Goal: Task Accomplishment & Management: Use online tool/utility

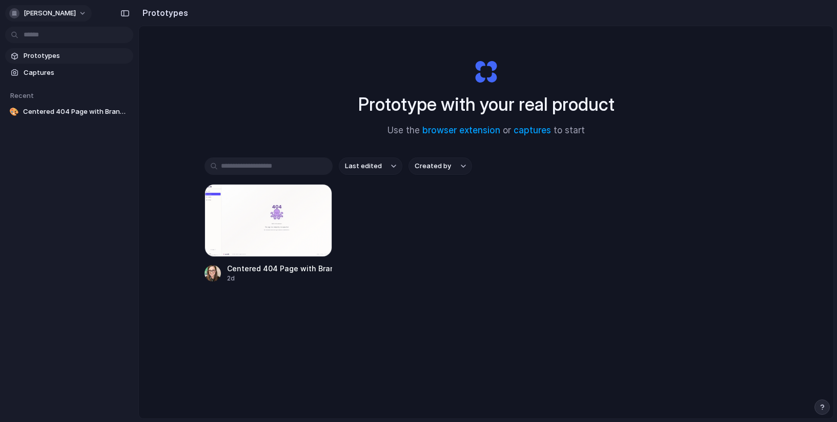
click at [54, 12] on span "[PERSON_NAME]" at bounding box center [50, 13] width 52 height 10
click at [57, 39] on li "Settings" at bounding box center [49, 36] width 85 height 16
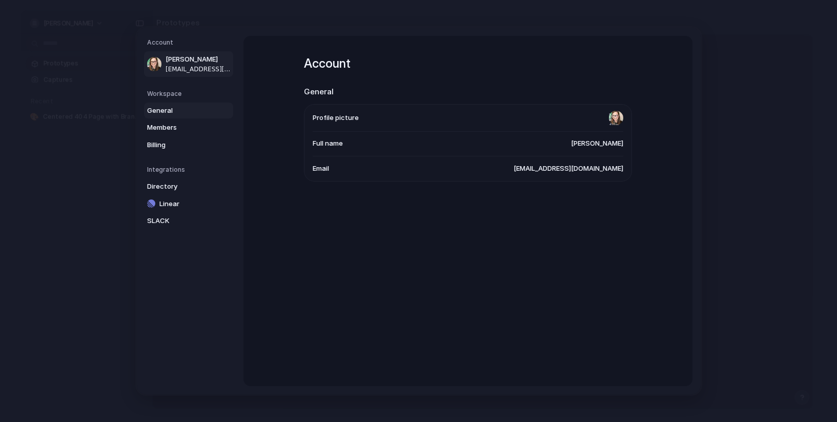
click at [176, 108] on span "General" at bounding box center [180, 111] width 66 height 10
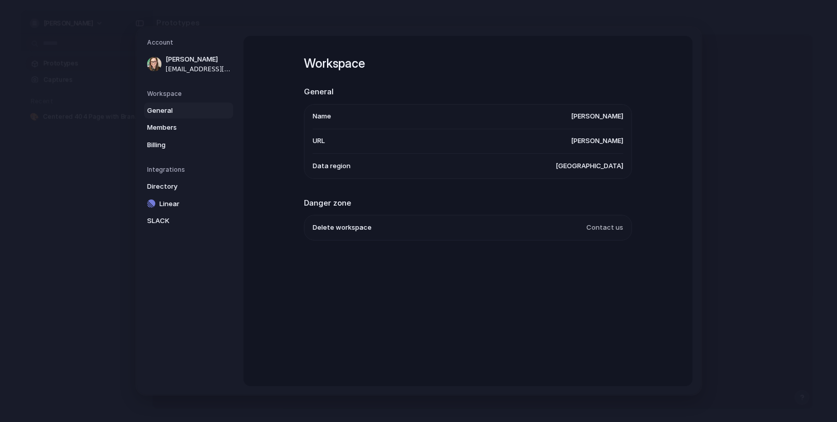
click at [617, 113] on span "[PERSON_NAME]" at bounding box center [597, 116] width 52 height 10
click at [215, 110] on link "General" at bounding box center [188, 111] width 89 height 16
click at [172, 223] on span "SLACK" at bounding box center [180, 221] width 66 height 10
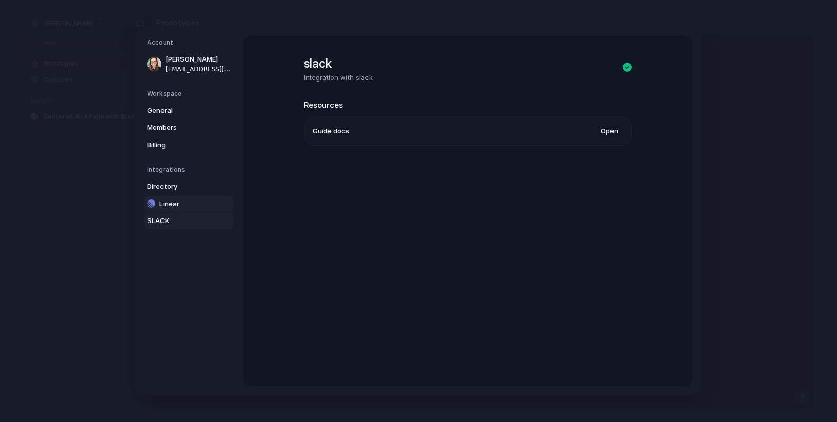
click at [179, 206] on span "Linear" at bounding box center [192, 204] width 66 height 10
click at [182, 185] on span "Directory" at bounding box center [180, 187] width 66 height 10
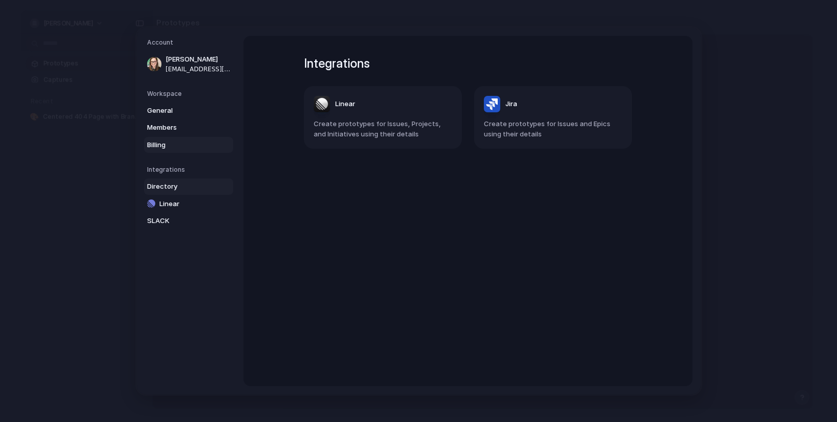
click at [171, 144] on span "Billing" at bounding box center [180, 145] width 66 height 10
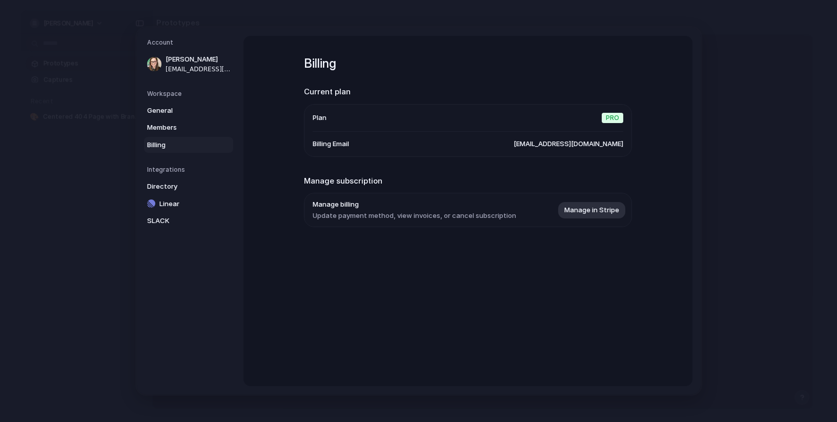
click at [605, 115] on span "Pro" at bounding box center [613, 118] width 22 height 10
click at [620, 119] on span "Pro" at bounding box center [613, 118] width 22 height 10
click at [182, 106] on span "General" at bounding box center [180, 111] width 66 height 10
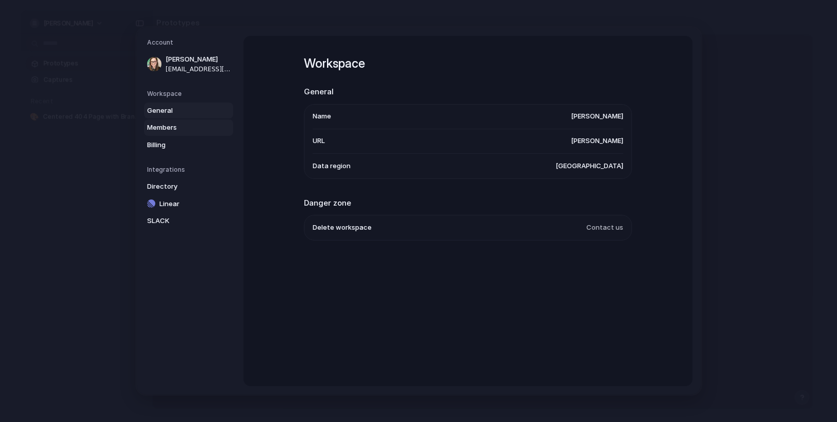
click at [184, 127] on span "Members" at bounding box center [180, 128] width 66 height 10
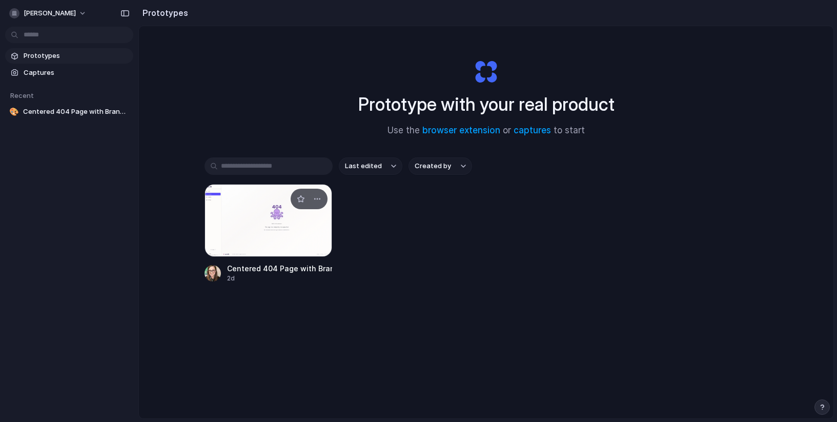
click at [297, 222] on div at bounding box center [269, 220] width 128 height 73
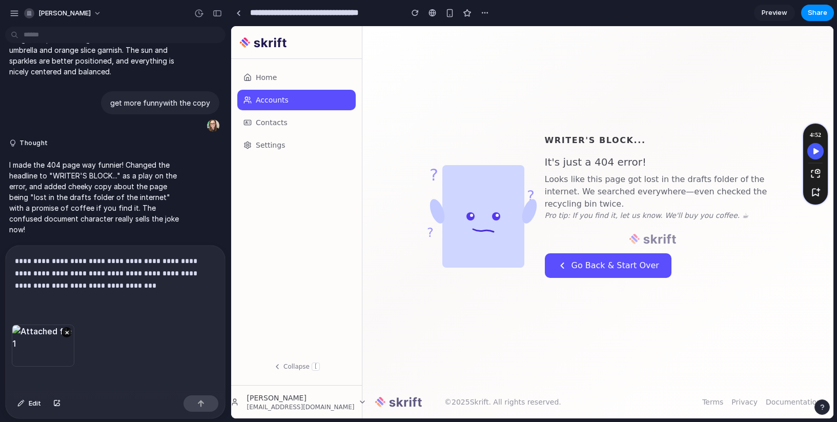
scroll to position [1913, 0]
click at [206, 405] on button "button" at bounding box center [201, 403] width 35 height 16
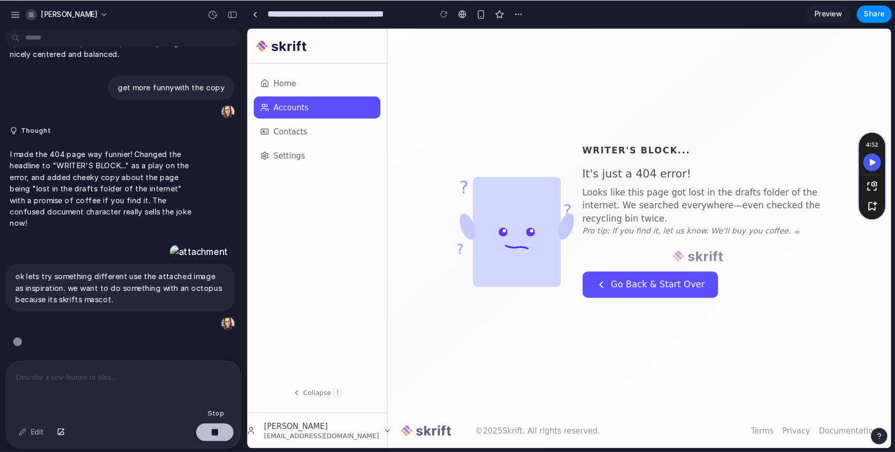
scroll to position [2119, 0]
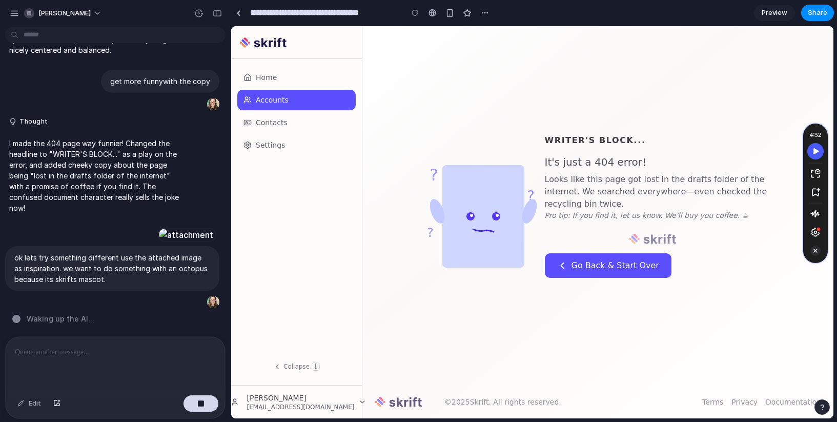
click at [817, 253] on icon "Turn Off Speechify button" at bounding box center [816, 251] width 10 height 10
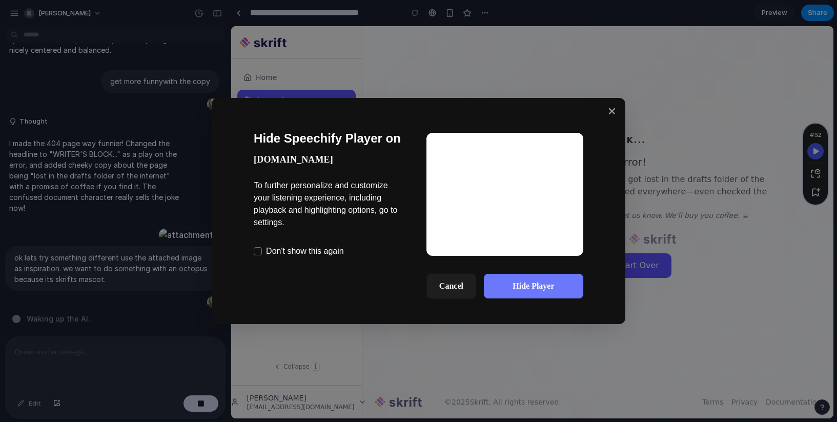
drag, startPoint x: 558, startPoint y: 287, endPoint x: 566, endPoint y: 286, distance: 7.8
click at [558, 287] on button "Hide Player" at bounding box center [533, 286] width 99 height 25
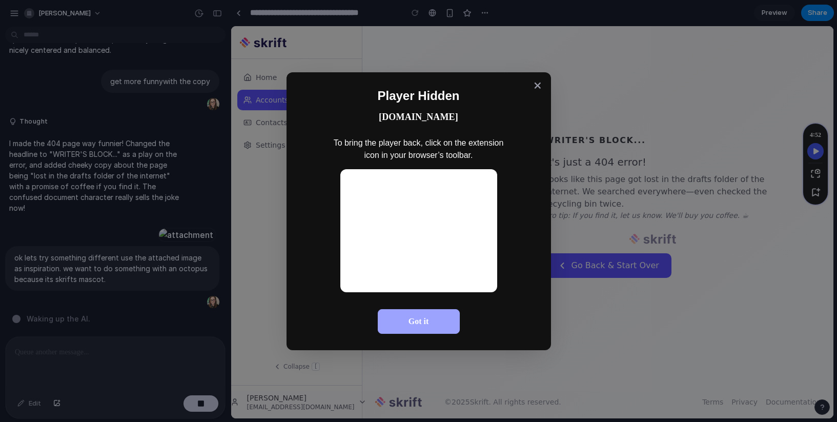
click at [430, 326] on button "Got it" at bounding box center [419, 321] width 82 height 25
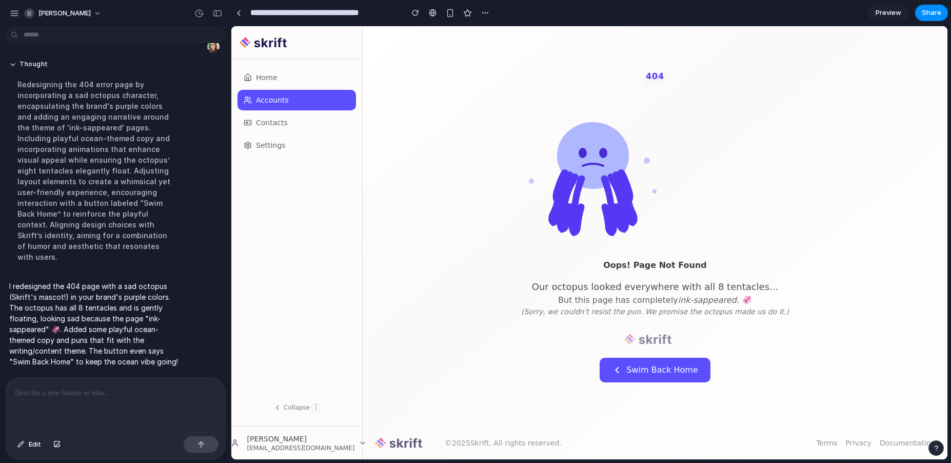
scroll to position [2374, 0]
click at [122, 398] on div at bounding box center [115, 404] width 219 height 54
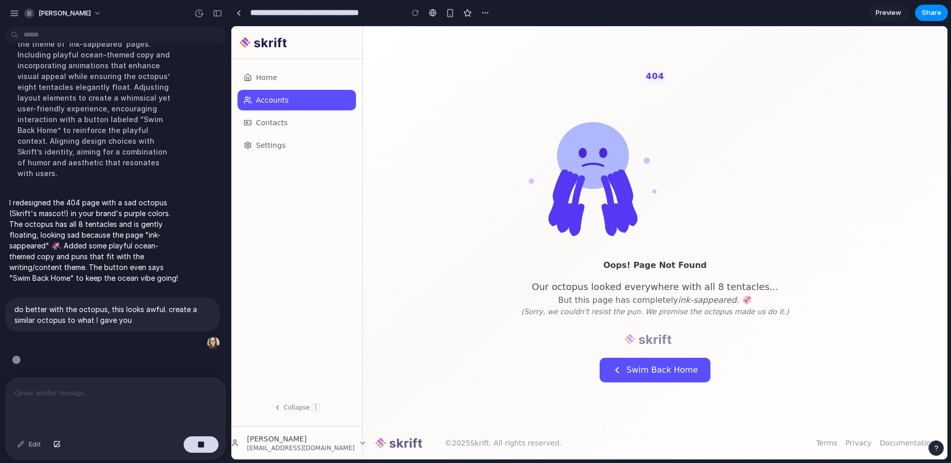
scroll to position [2457, 0]
click at [148, 395] on div at bounding box center [115, 404] width 219 height 54
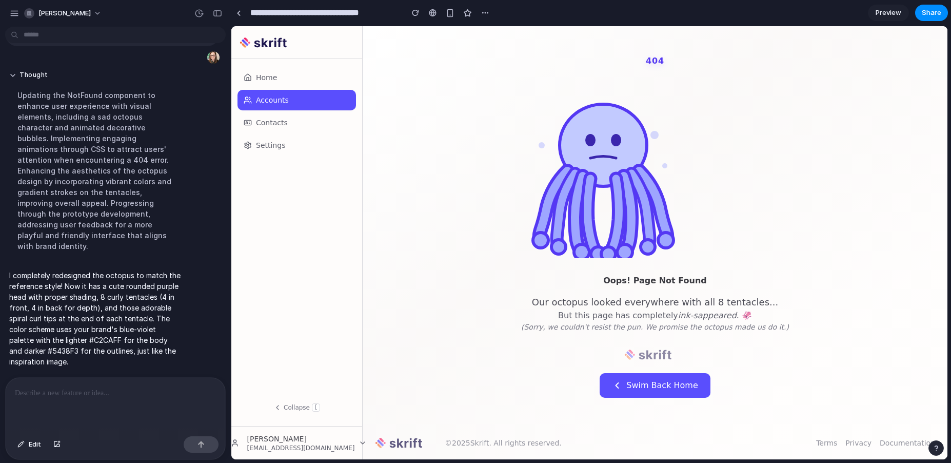
scroll to position [2543, 0]
click at [155, 388] on p at bounding box center [113, 393] width 197 height 12
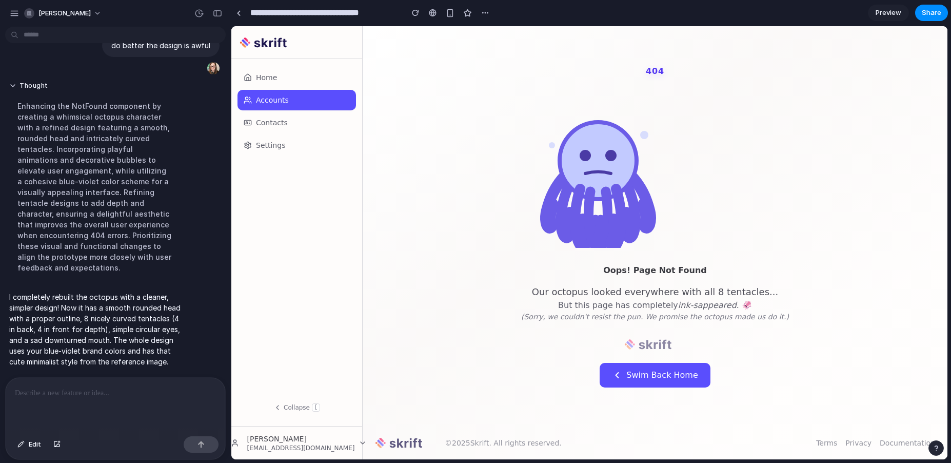
scroll to position [2734, 0]
click at [83, 394] on p at bounding box center [113, 393] width 197 height 12
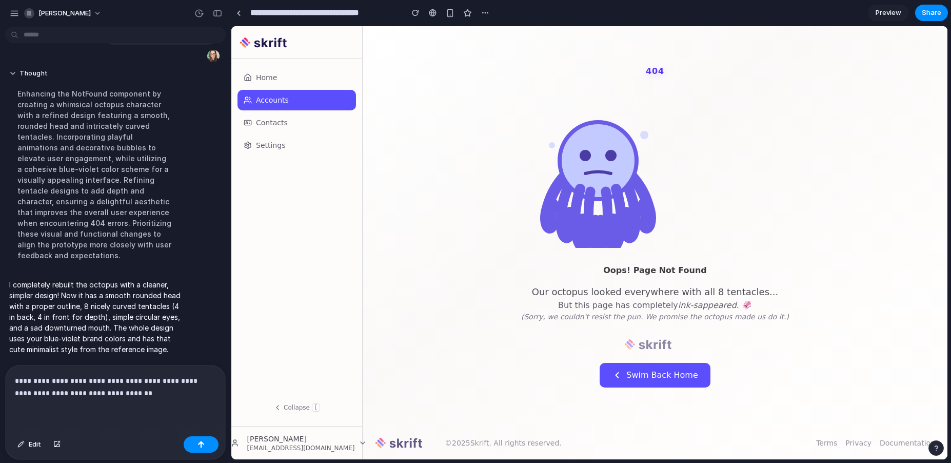
scroll to position [2817, 0]
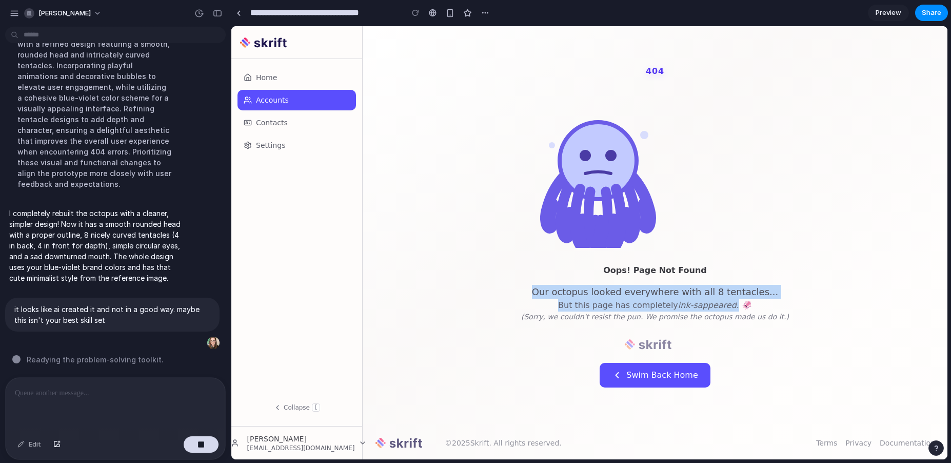
drag, startPoint x: 547, startPoint y: 291, endPoint x: 731, endPoint y: 304, distance: 184.5
click at [731, 304] on div "Oops! Page Not Found Our octopus looked everywhere with all 8 tentacles... But …" at bounding box center [655, 292] width 268 height 57
copy div "Our octopus looked everywhere with all 8 tentacles... But this page has complet…"
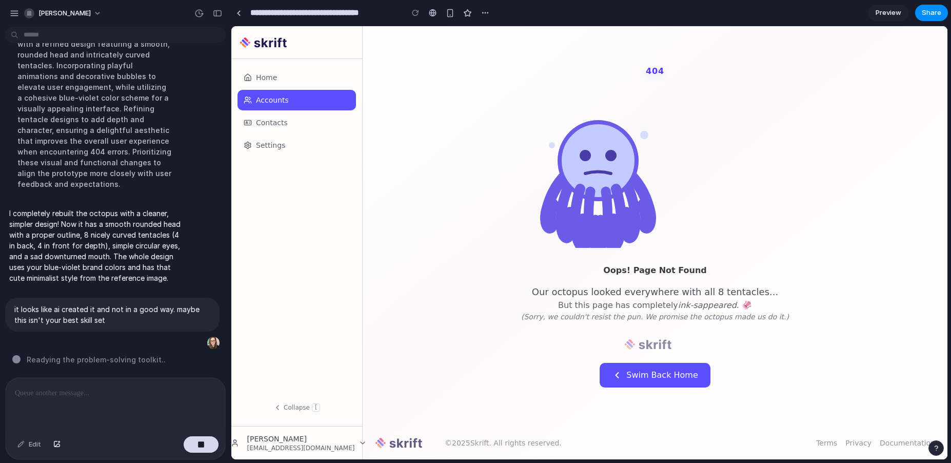
click at [835, 210] on div "404 Oops! Page Not Found Our octopus looked everywhere with all 8 tentacles... …" at bounding box center [655, 226] width 585 height 400
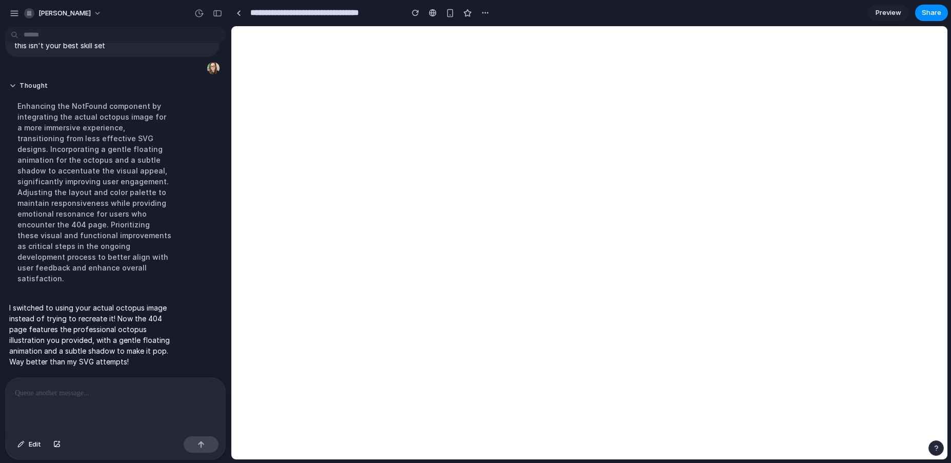
scroll to position [0, 0]
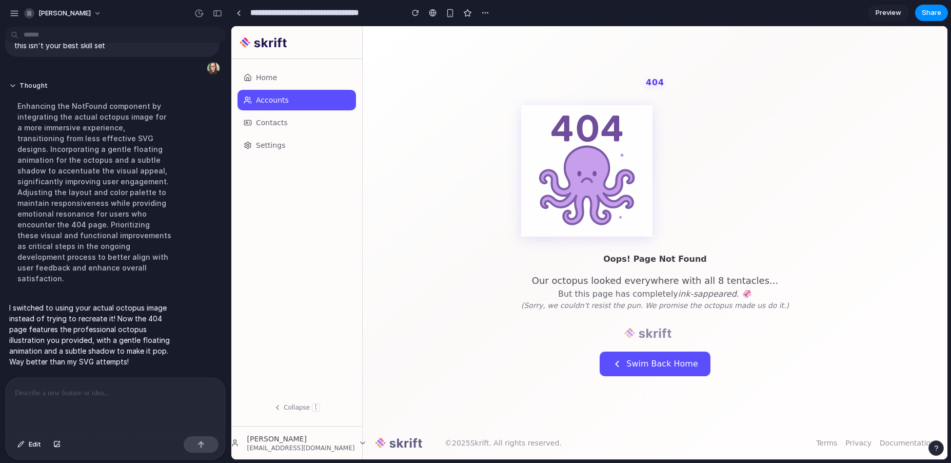
click at [146, 393] on p at bounding box center [113, 393] width 197 height 12
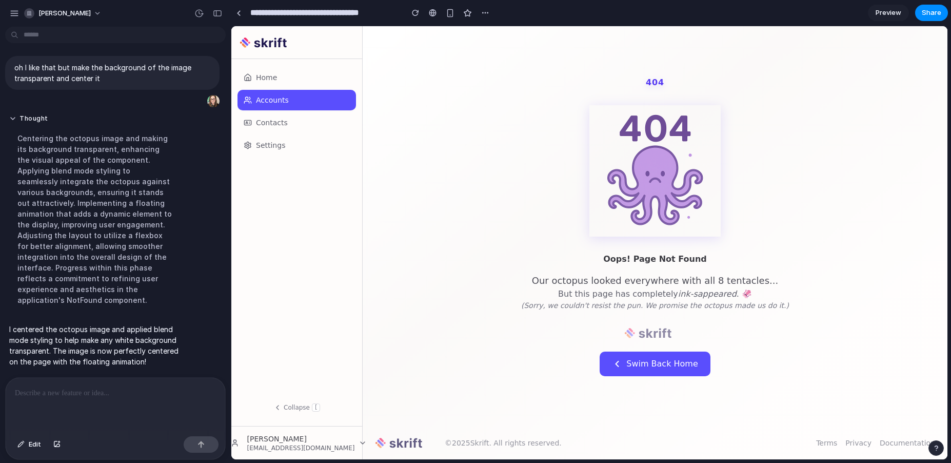
scroll to position [3018, 0]
click at [130, 390] on p at bounding box center [113, 393] width 197 height 12
click at [36, 421] on span "Edit" at bounding box center [35, 444] width 12 height 10
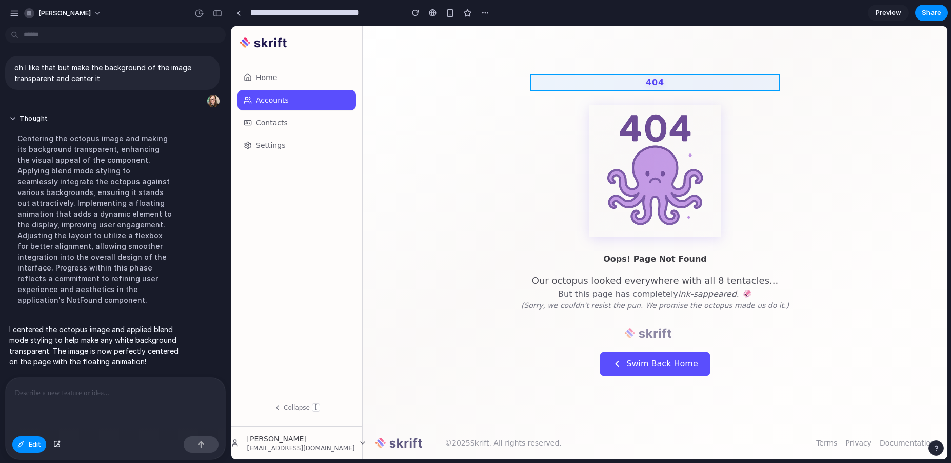
click at [658, 81] on div at bounding box center [589, 242] width 716 height 433
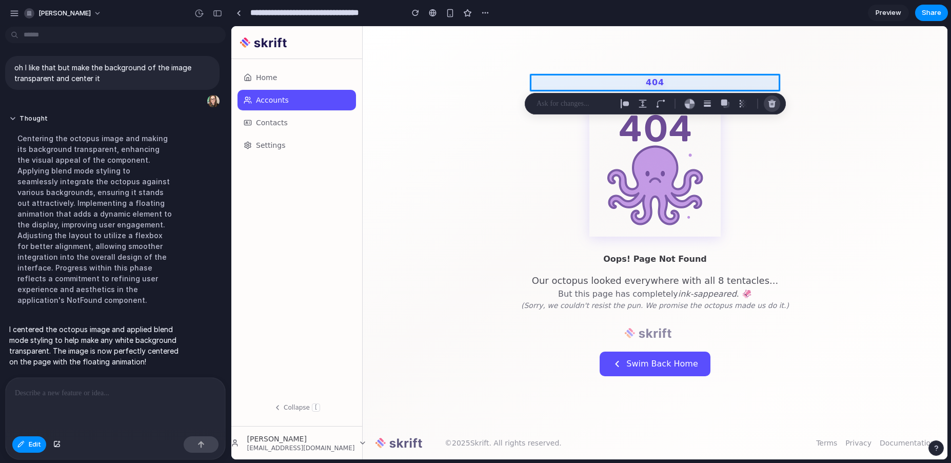
click at [773, 99] on div "button" at bounding box center [771, 103] width 9 height 9
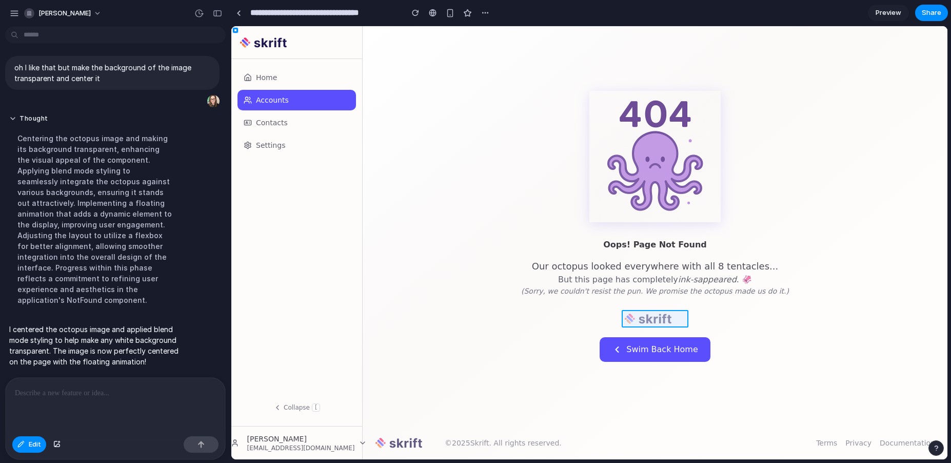
click at [657, 323] on div at bounding box center [589, 242] width 716 height 433
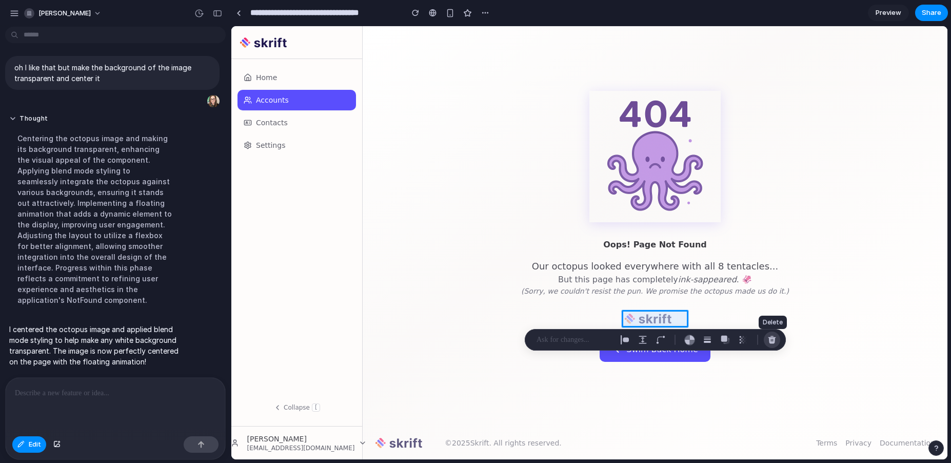
click at [768, 338] on div "button" at bounding box center [771, 339] width 9 height 9
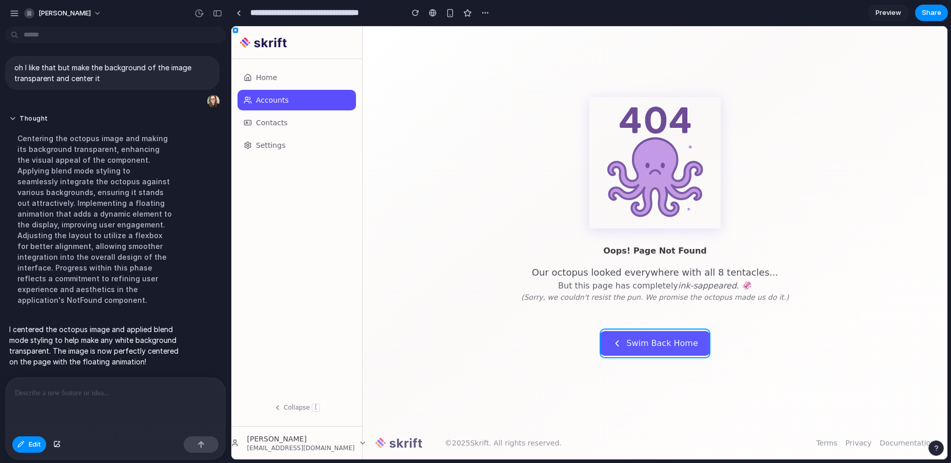
click at [678, 341] on div at bounding box center [589, 242] width 716 height 433
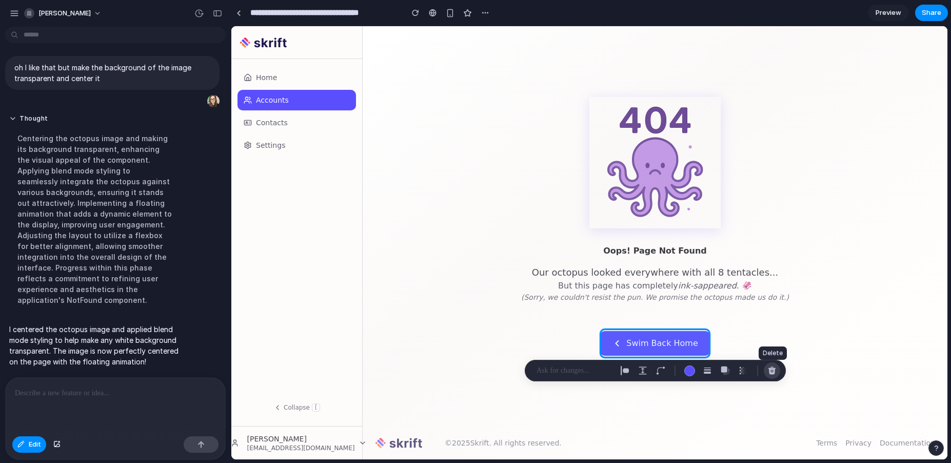
click at [770, 369] on div "button" at bounding box center [771, 370] width 9 height 9
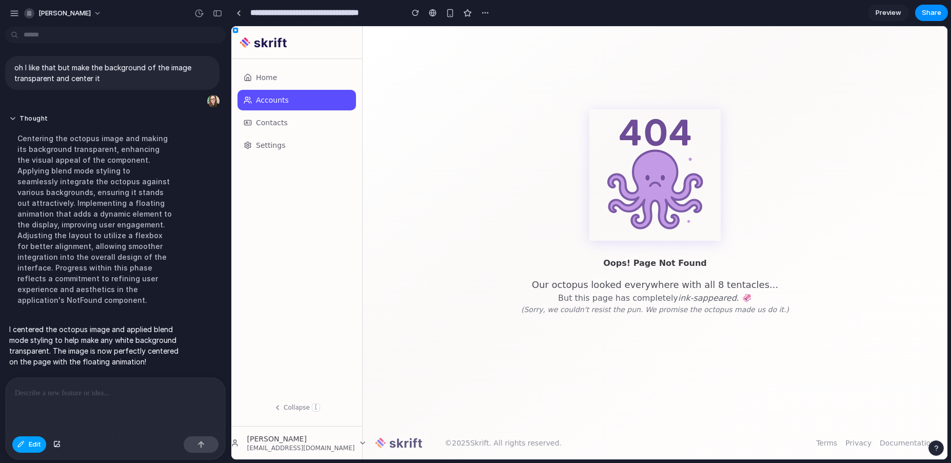
click at [34, 421] on span "Edit" at bounding box center [35, 444] width 12 height 10
click at [63, 393] on p at bounding box center [113, 393] width 197 height 12
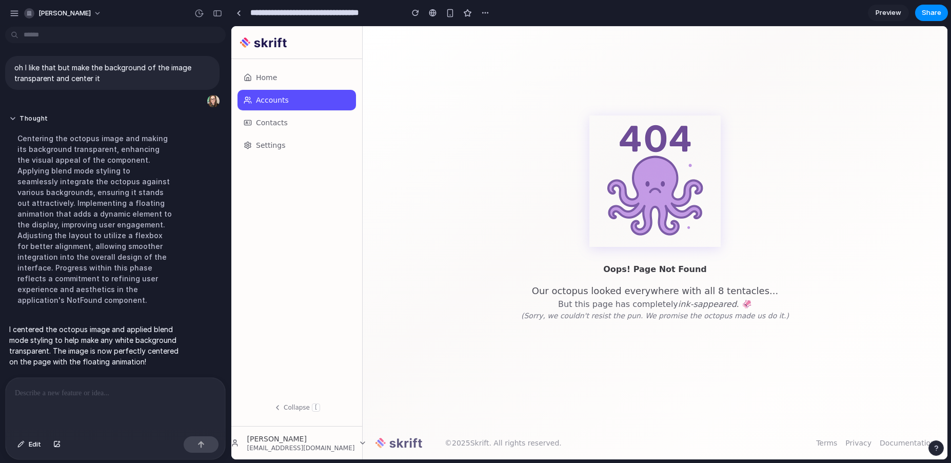
scroll to position [0, 0]
click at [158, 393] on p at bounding box center [113, 393] width 197 height 12
click at [56, 421] on div "button" at bounding box center [56, 444] width 7 height 6
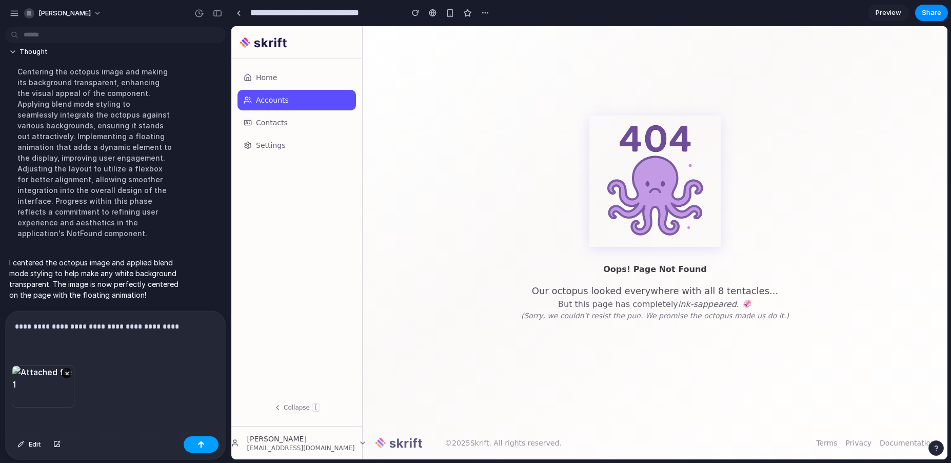
click at [205, 421] on button "button" at bounding box center [201, 444] width 35 height 16
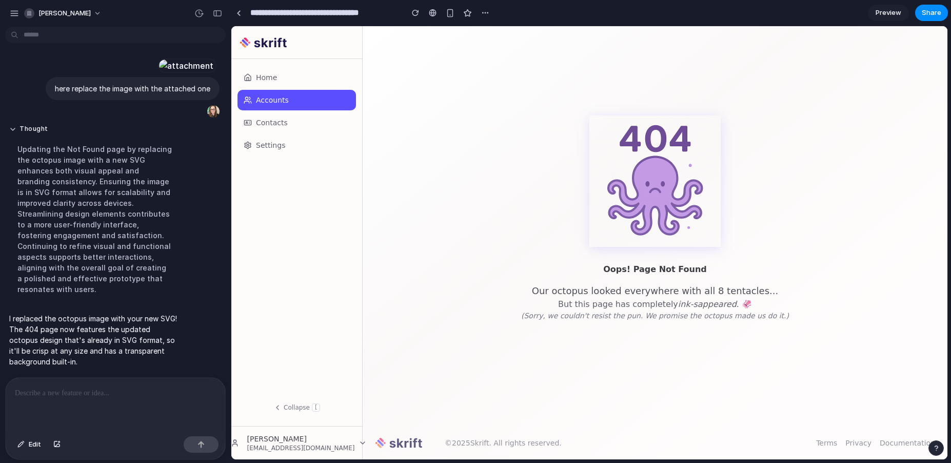
click at [170, 387] on p at bounding box center [113, 393] width 197 height 12
click at [158, 73] on div at bounding box center [186, 65] width 56 height 14
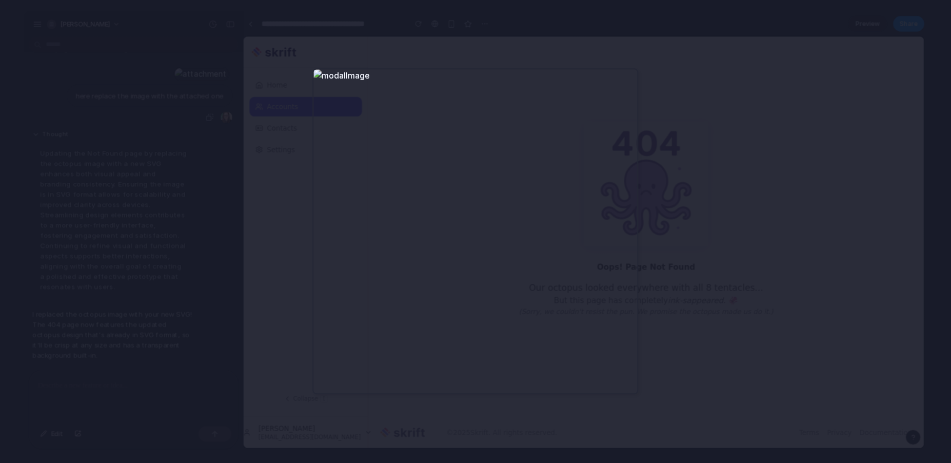
click at [660, 142] on div at bounding box center [475, 231] width 951 height 463
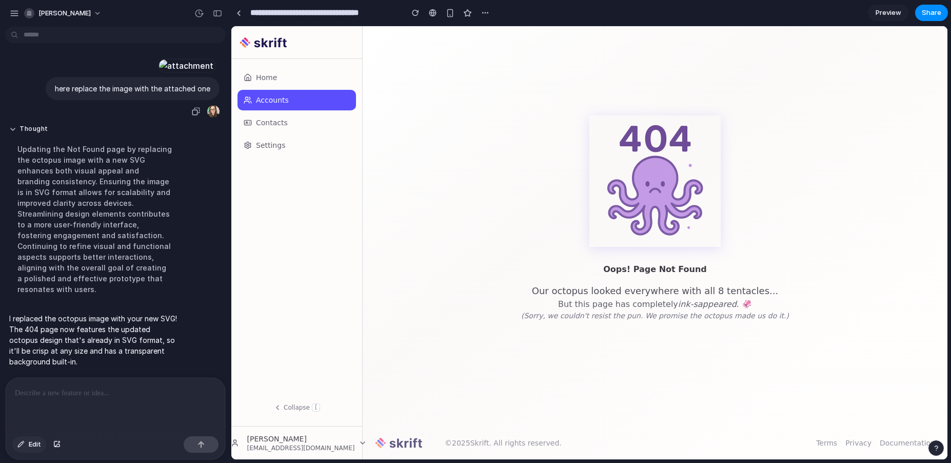
click at [27, 421] on button "Edit" at bounding box center [29, 444] width 34 height 16
click at [36, 421] on span "Edit" at bounding box center [35, 444] width 12 height 10
click at [56, 421] on div "button" at bounding box center [56, 444] width 7 height 6
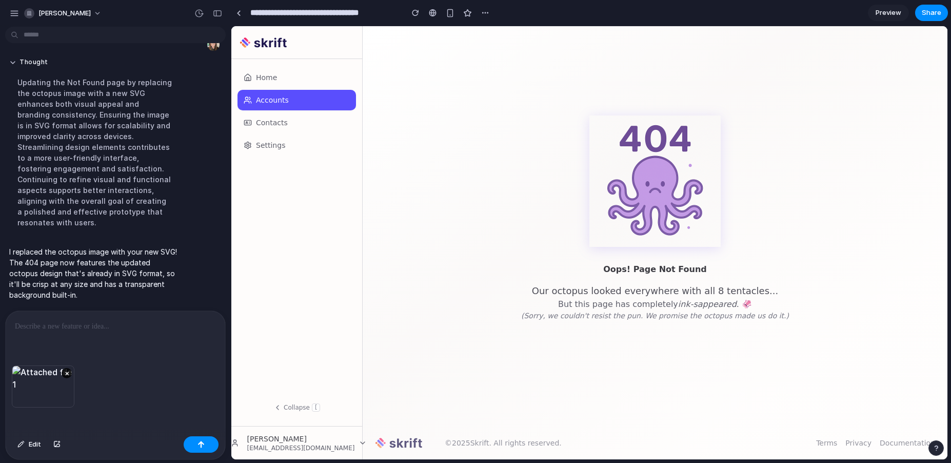
click at [66, 329] on div at bounding box center [115, 338] width 219 height 54
click at [197, 421] on button "button" at bounding box center [201, 444] width 35 height 16
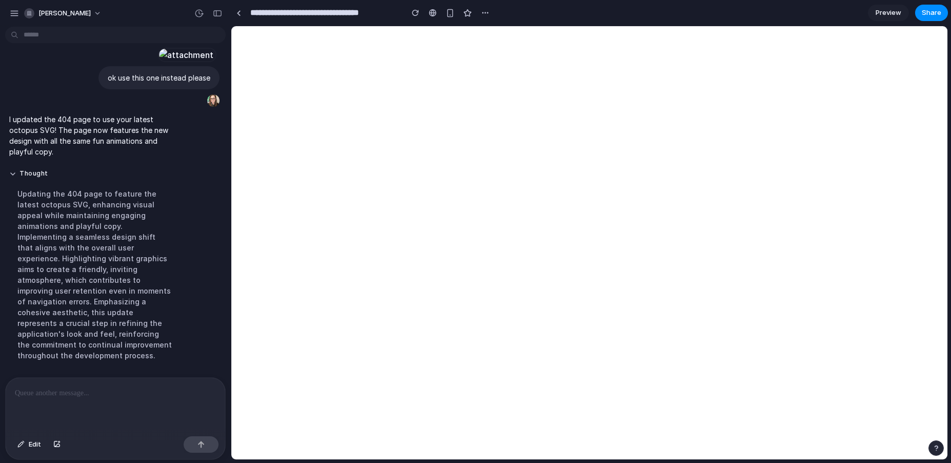
scroll to position [3605, 0]
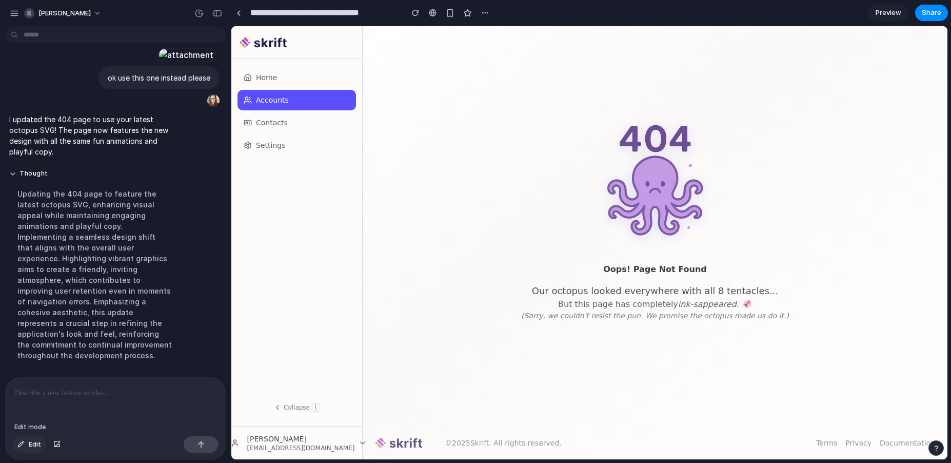
click at [31, 421] on span "Edit" at bounding box center [35, 444] width 12 height 10
click at [133, 387] on p at bounding box center [113, 393] width 197 height 12
click at [41, 421] on button "Edit" at bounding box center [29, 444] width 34 height 16
click at [204, 395] on div "**********" at bounding box center [115, 404] width 219 height 54
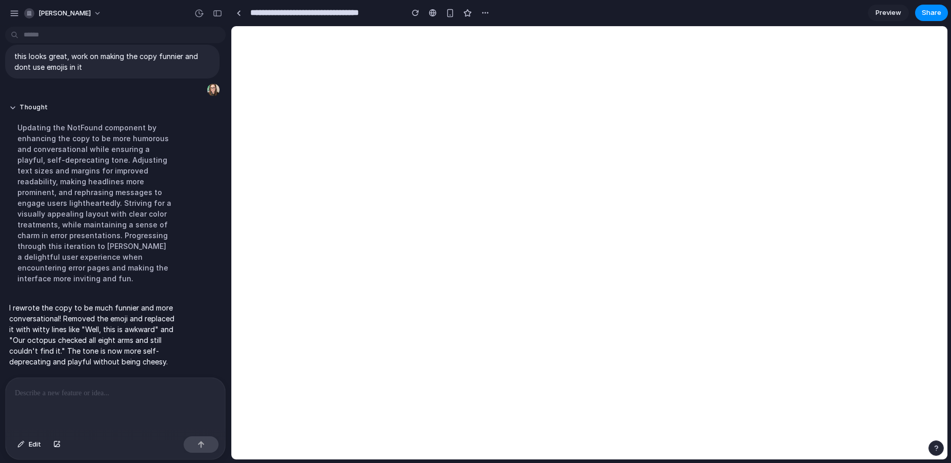
scroll to position [0, 0]
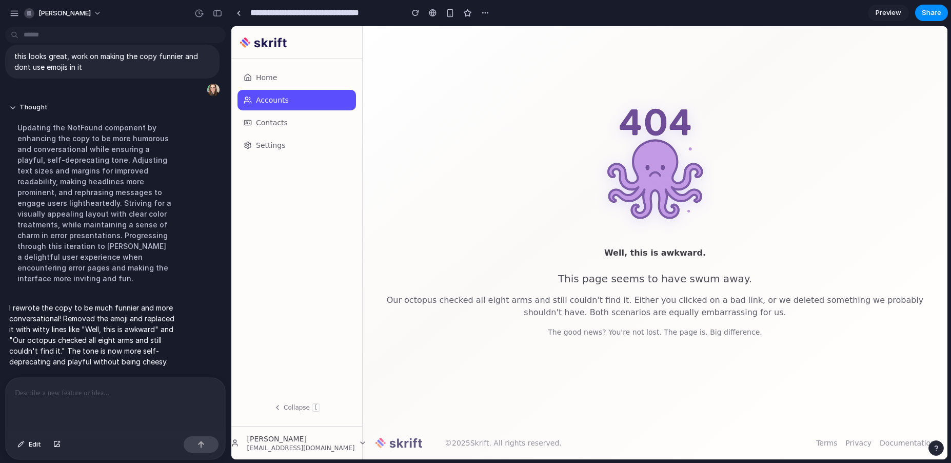
click at [117, 390] on p at bounding box center [113, 393] width 197 height 12
